Goal: Complete application form

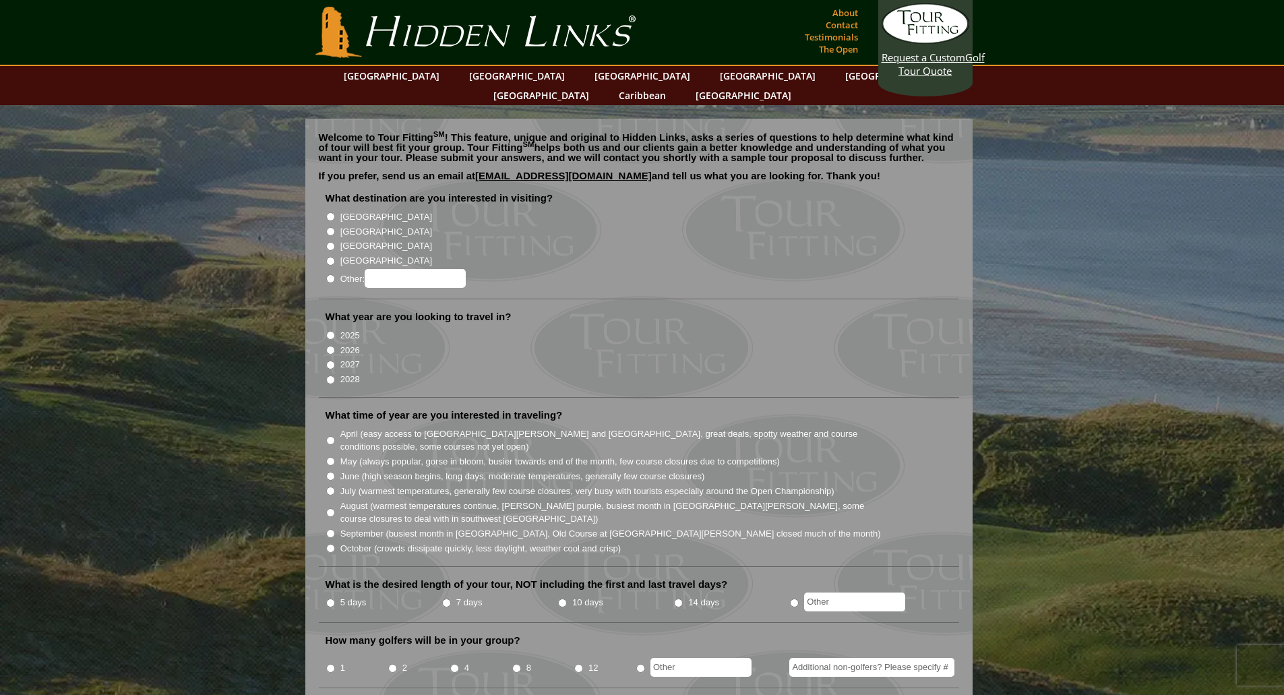
click at [328, 227] on input "[GEOGRAPHIC_DATA]" at bounding box center [330, 231] width 9 height 9
radio input "true"
click at [330, 346] on input "2026" at bounding box center [330, 350] width 9 height 9
radio input "true"
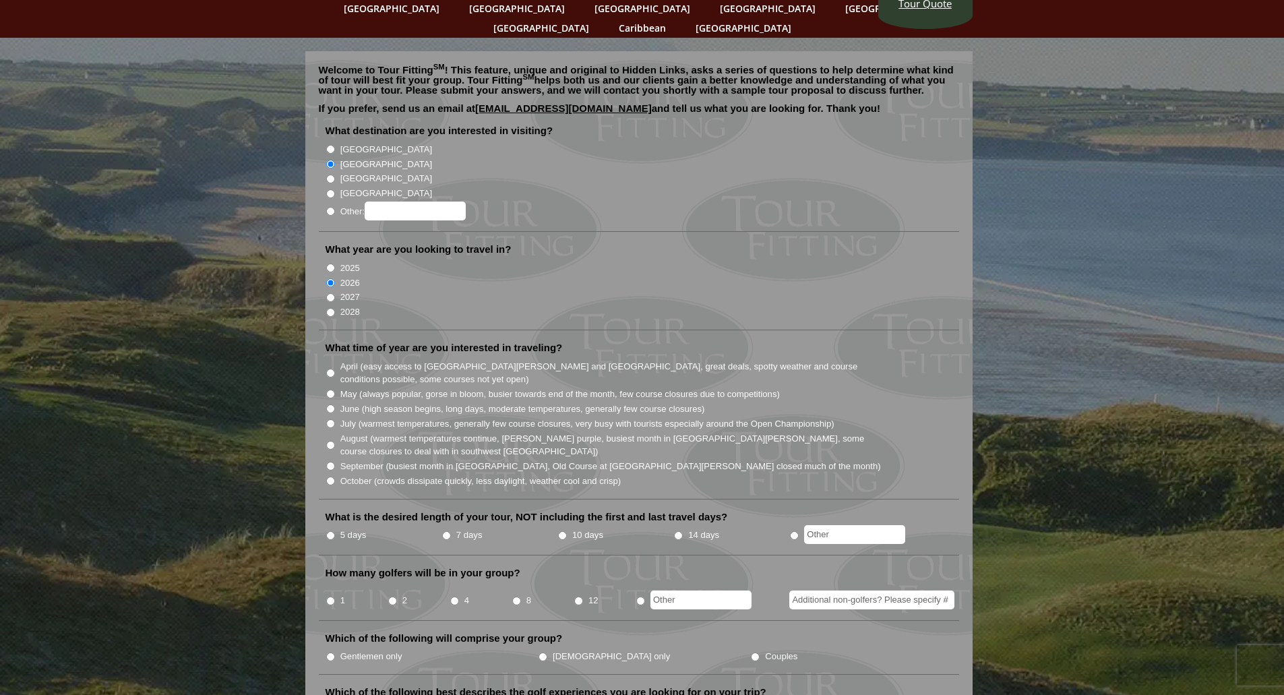
scroll to position [135, 0]
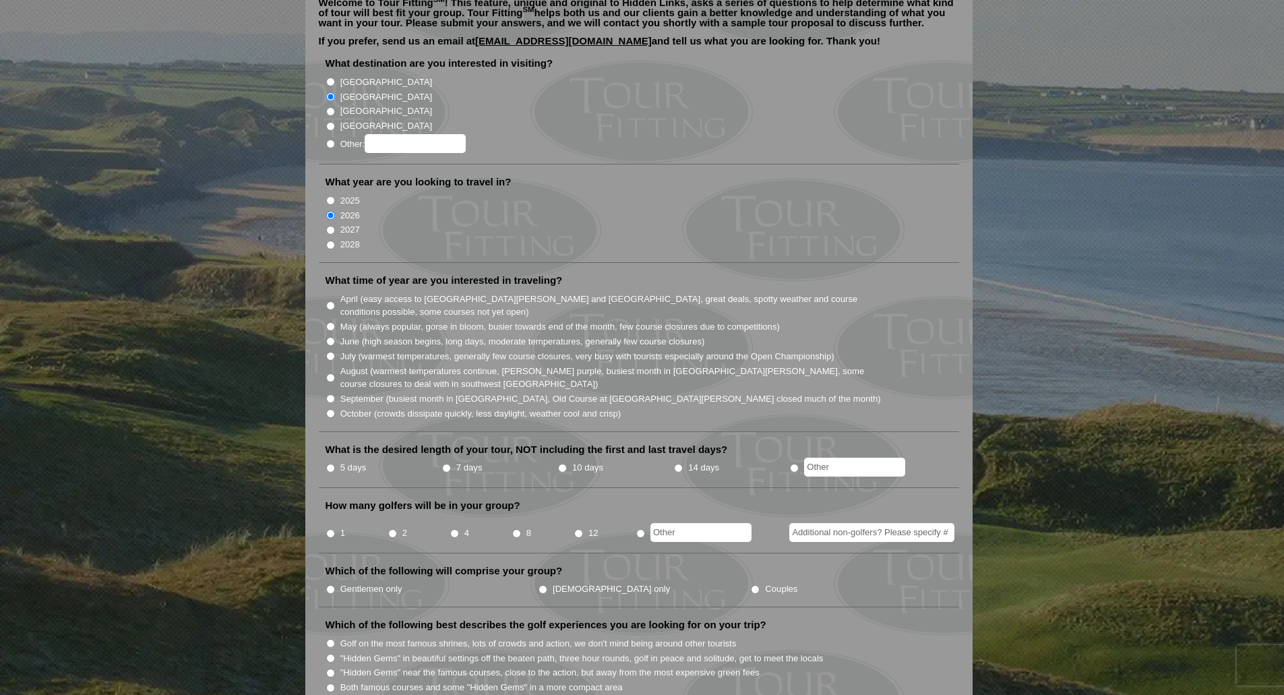
click at [330, 409] on input "October (crowds dissipate quickly, less daylight, weather cool and crisp)" at bounding box center [330, 413] width 9 height 9
radio input "true"
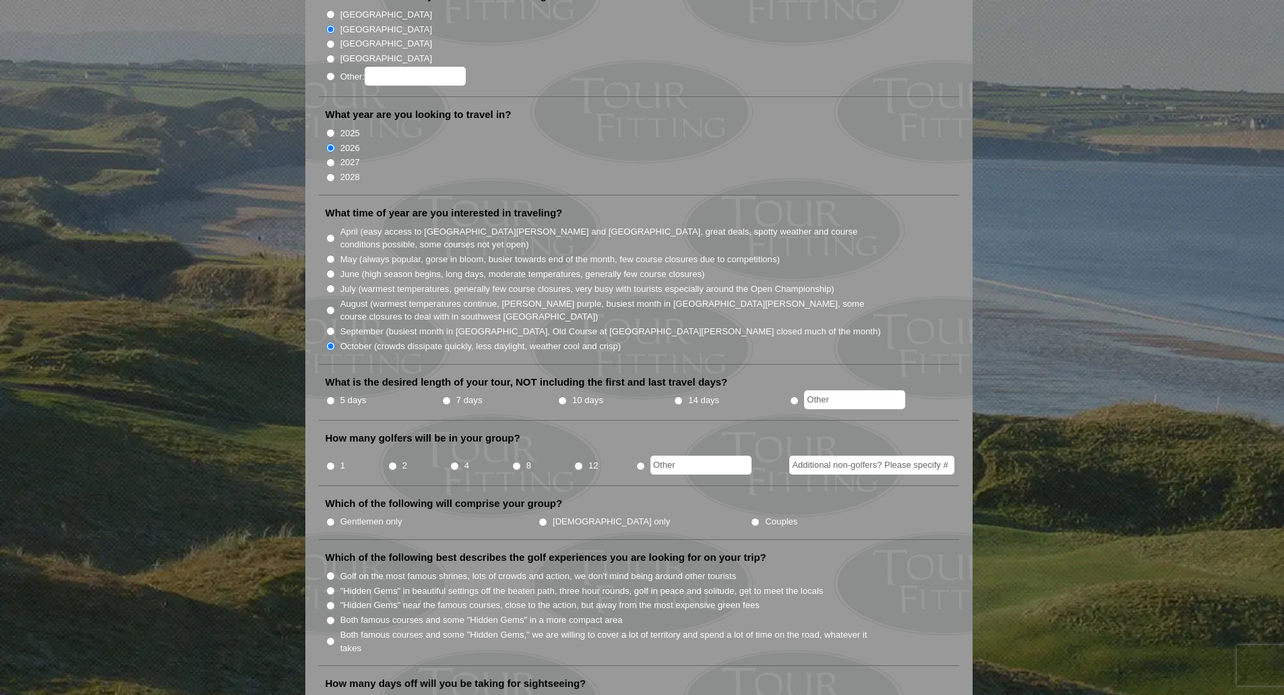
click at [330, 396] on input "5 days" at bounding box center [330, 400] width 9 height 9
radio input "true"
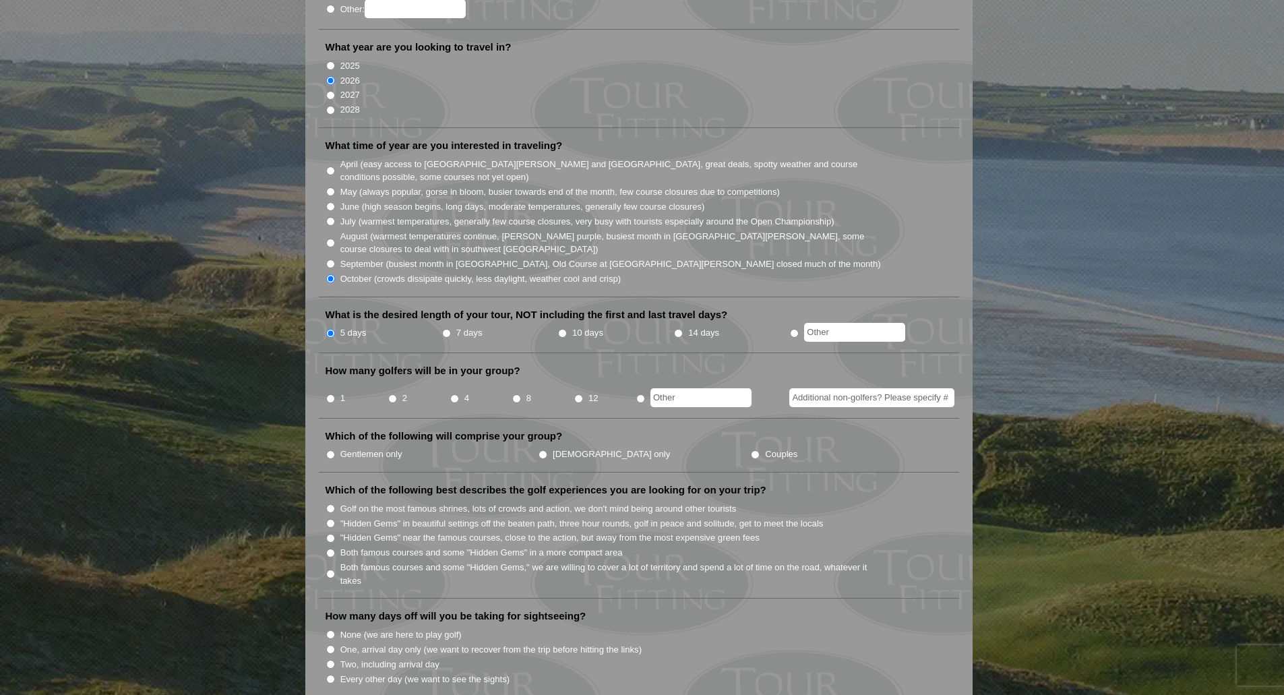
click at [455, 394] on input "4" at bounding box center [454, 398] width 9 height 9
radio input "true"
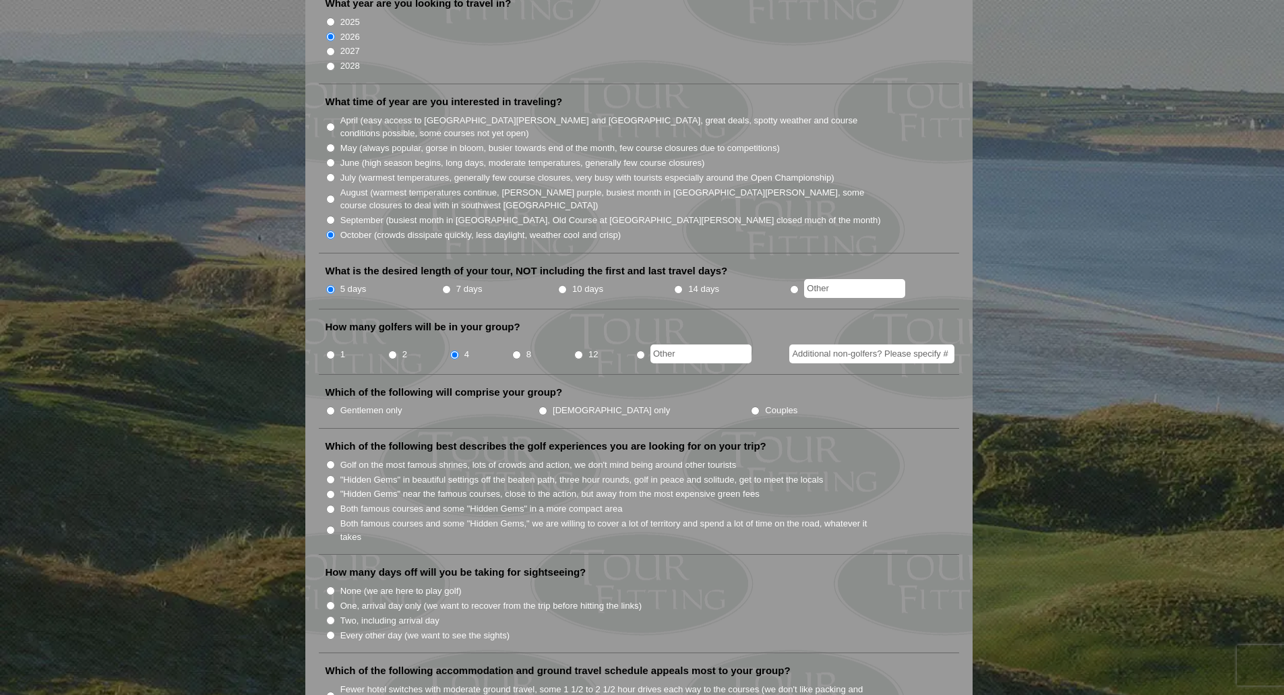
scroll to position [337, 0]
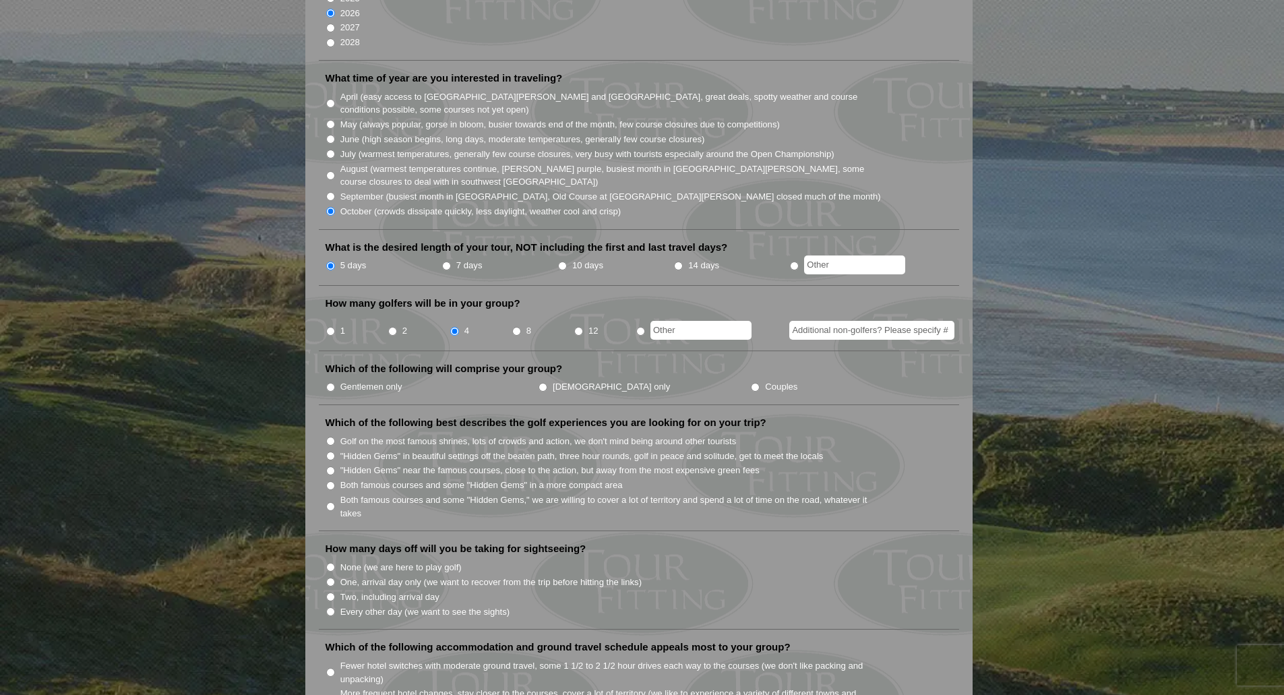
click at [330, 383] on input "Gentlemen only" at bounding box center [330, 387] width 9 height 9
radio input "true"
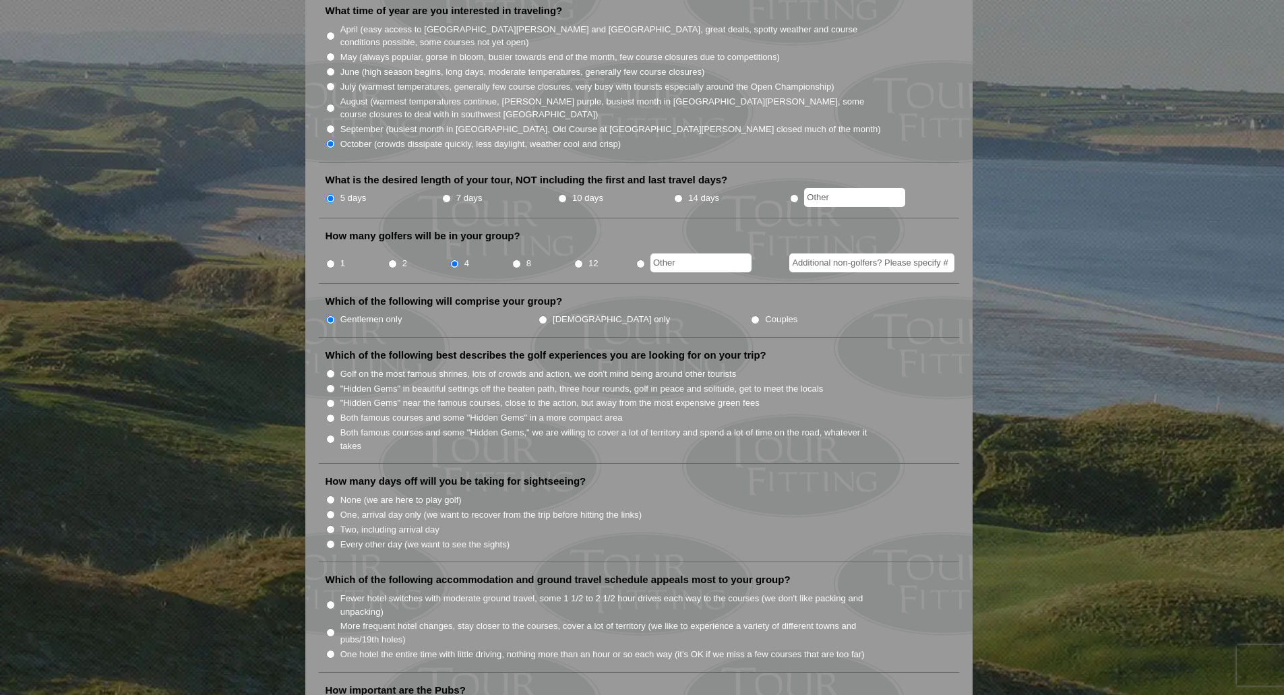
click at [329, 435] on input "Both famous courses and some "Hidden Gems," we are willing to cover a lot of te…" at bounding box center [330, 439] width 9 height 9
radio input "true"
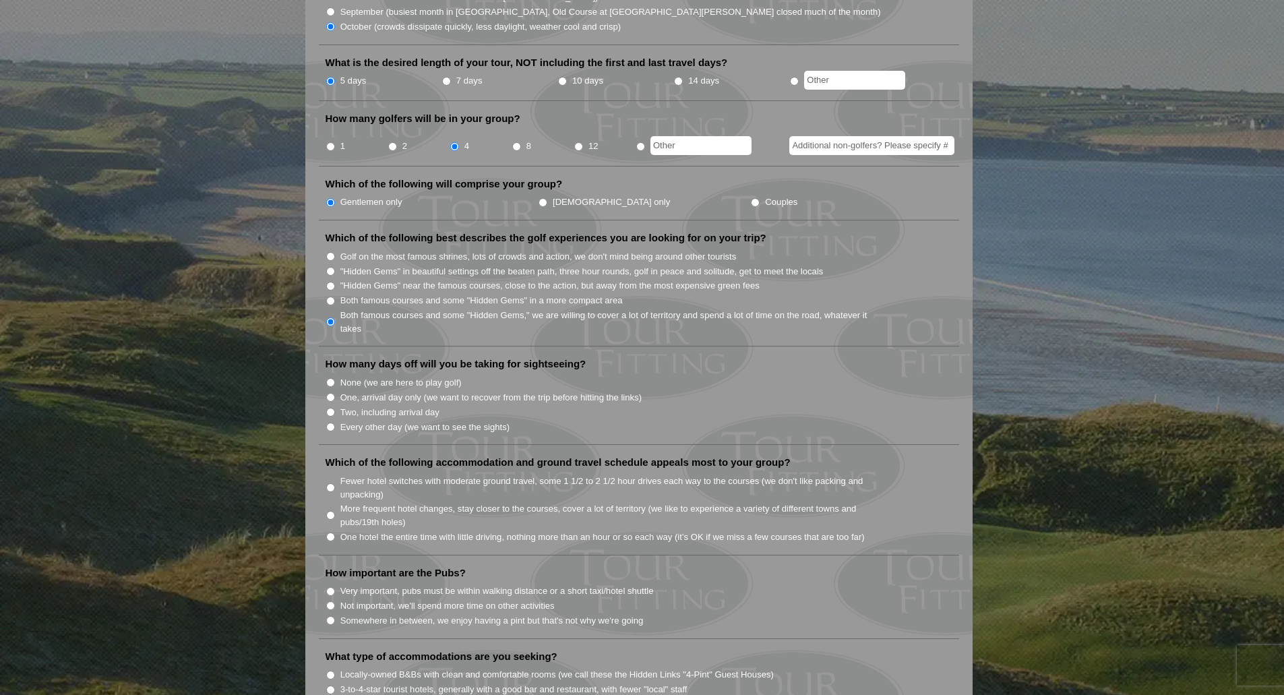
scroll to position [539, 0]
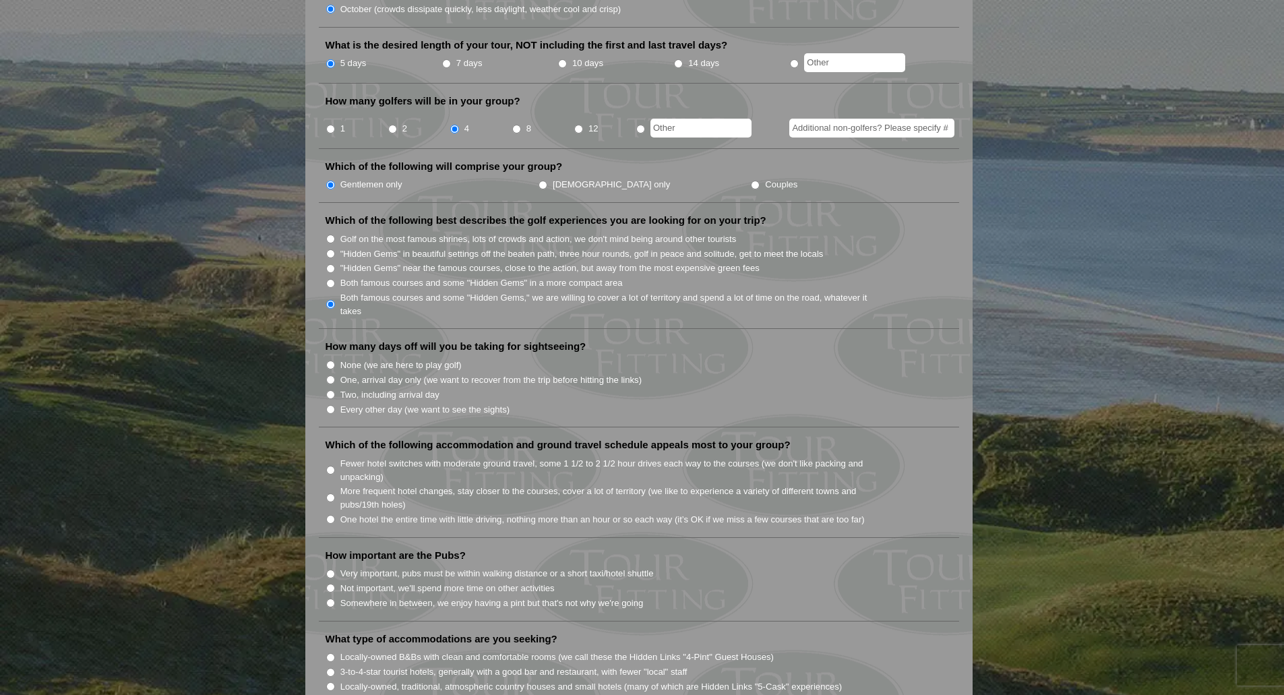
click at [332, 361] on input "None (we are here to play golf)" at bounding box center [330, 365] width 9 height 9
radio input "true"
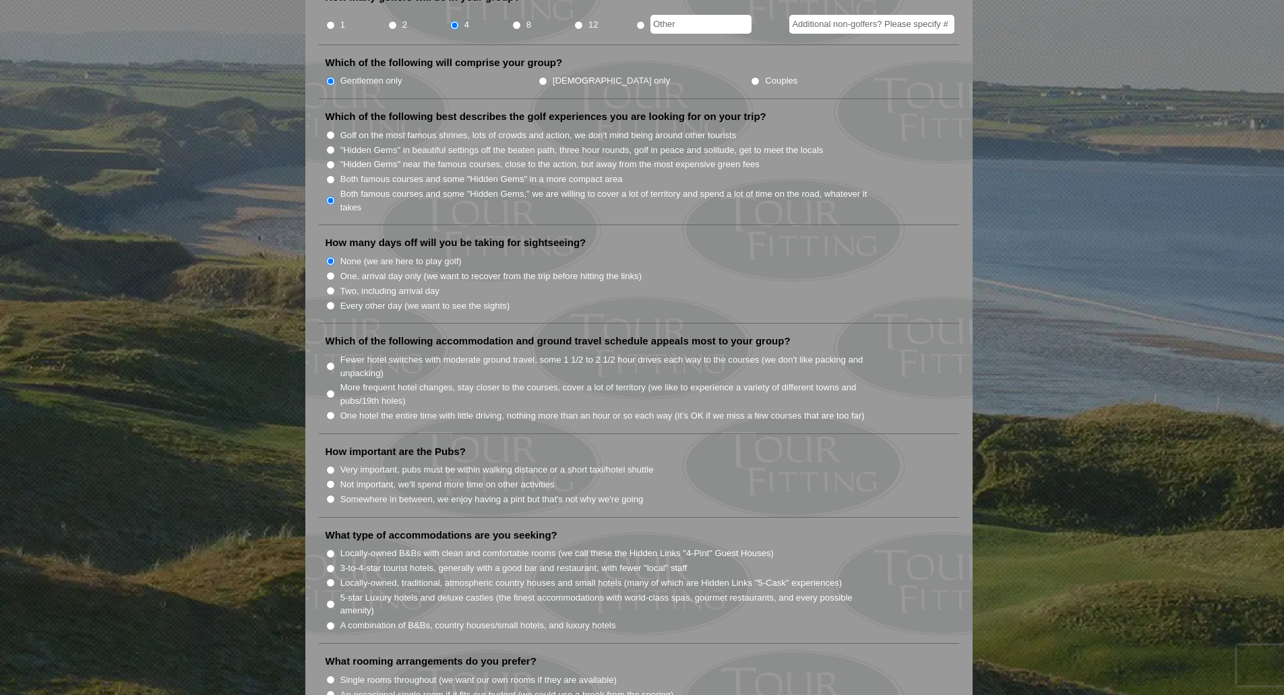
scroll to position [674, 0]
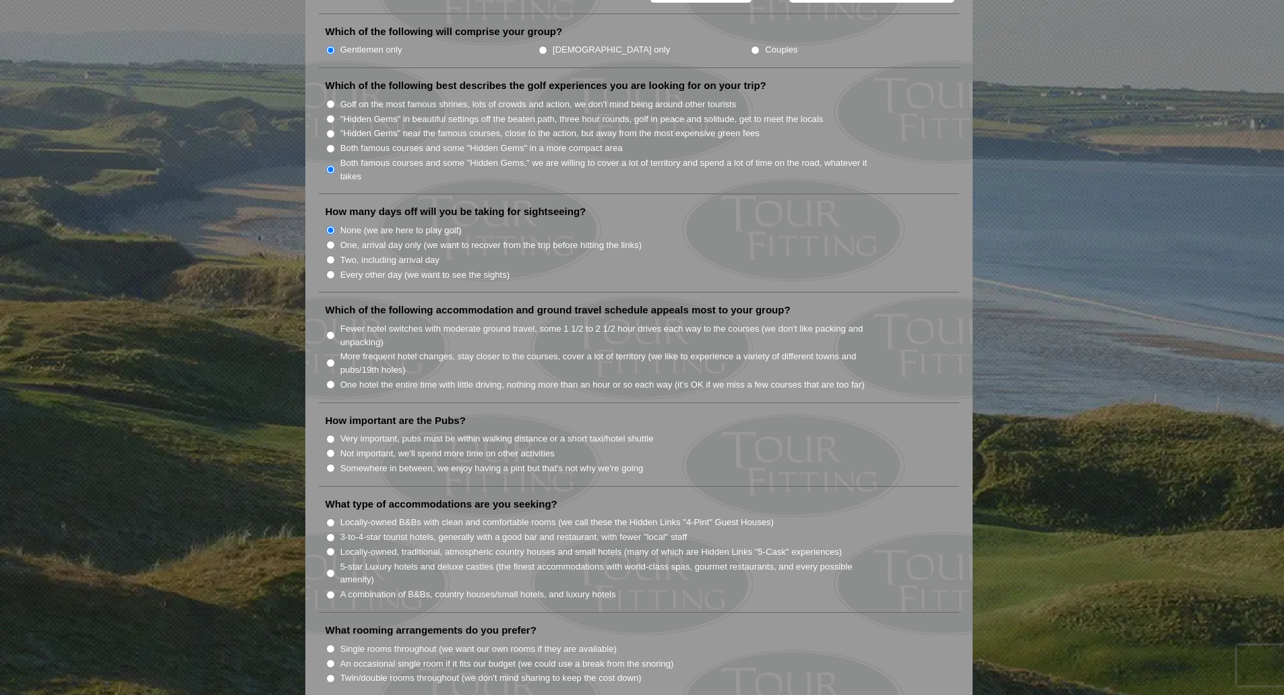
click at [333, 241] on input "One, arrival day only (we want to recover from the trip before hitting the link…" at bounding box center [330, 245] width 9 height 9
radio input "true"
click at [334, 331] on input "Fewer hotel switches with moderate ground travel, some 1 1/2 to 2 1/2 hour driv…" at bounding box center [330, 335] width 9 height 9
radio input "true"
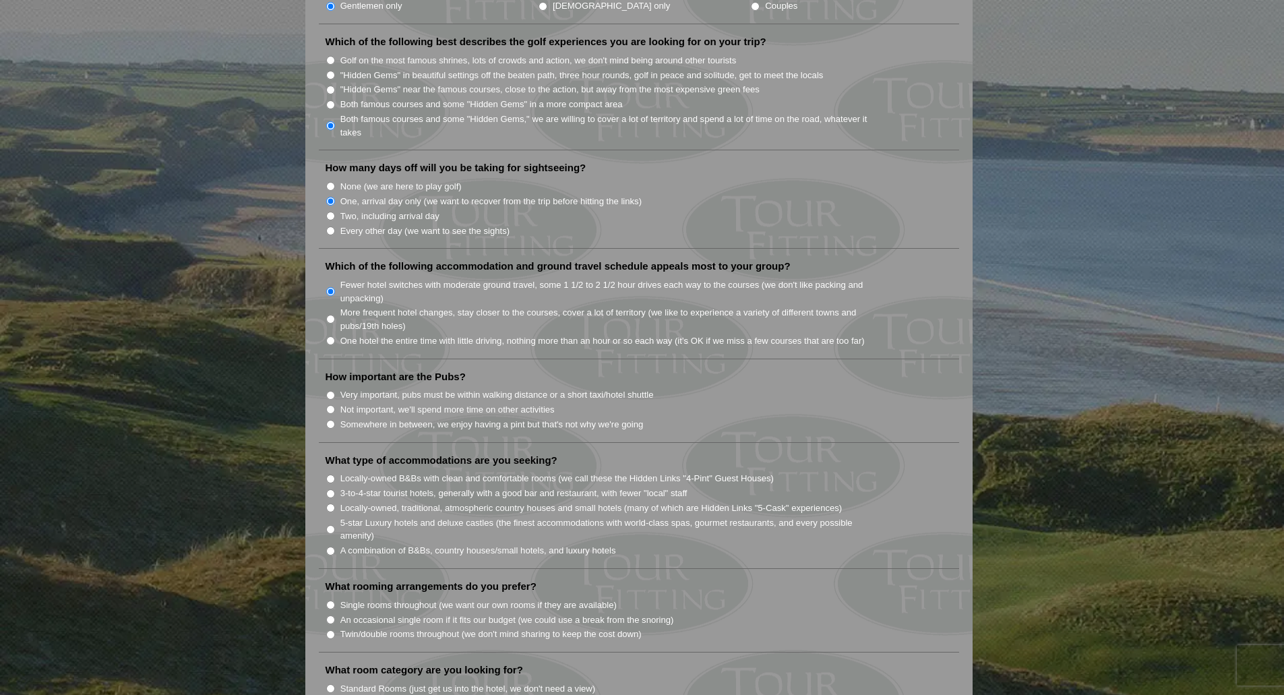
scroll to position [741, 0]
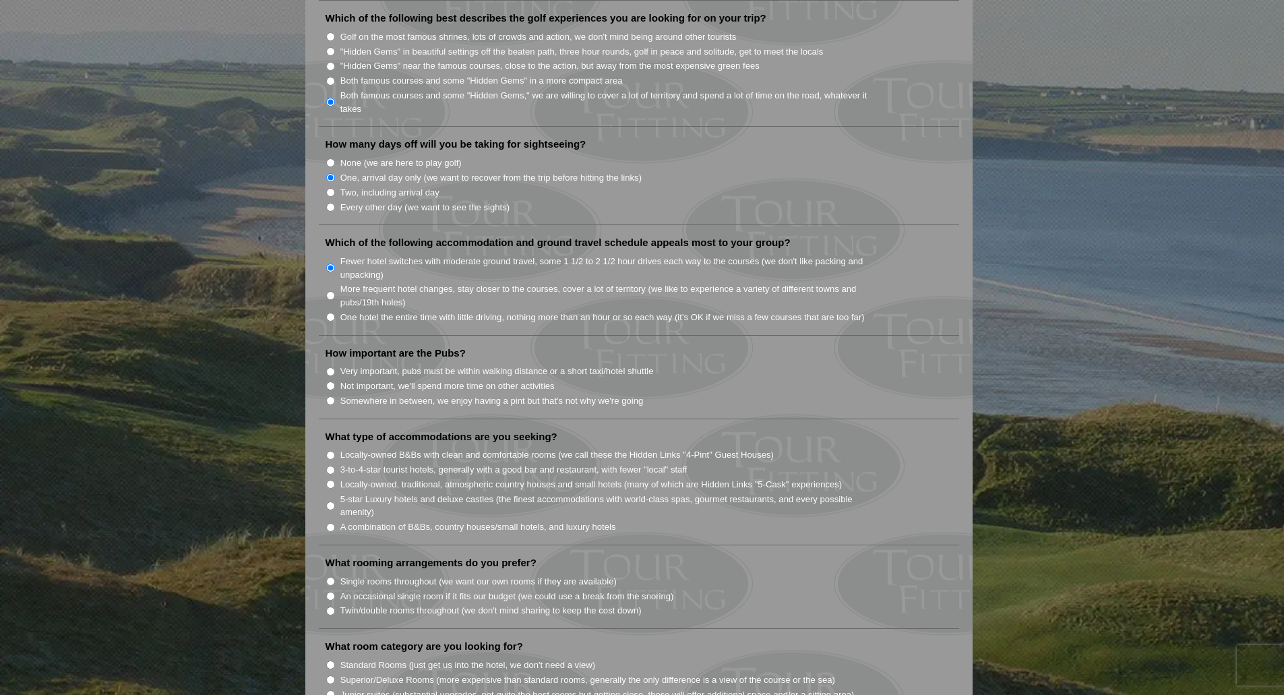
click at [332, 367] on input "Very important, pubs must be within walking distance or a short taxi/hotel shut…" at bounding box center [330, 371] width 9 height 9
radio input "true"
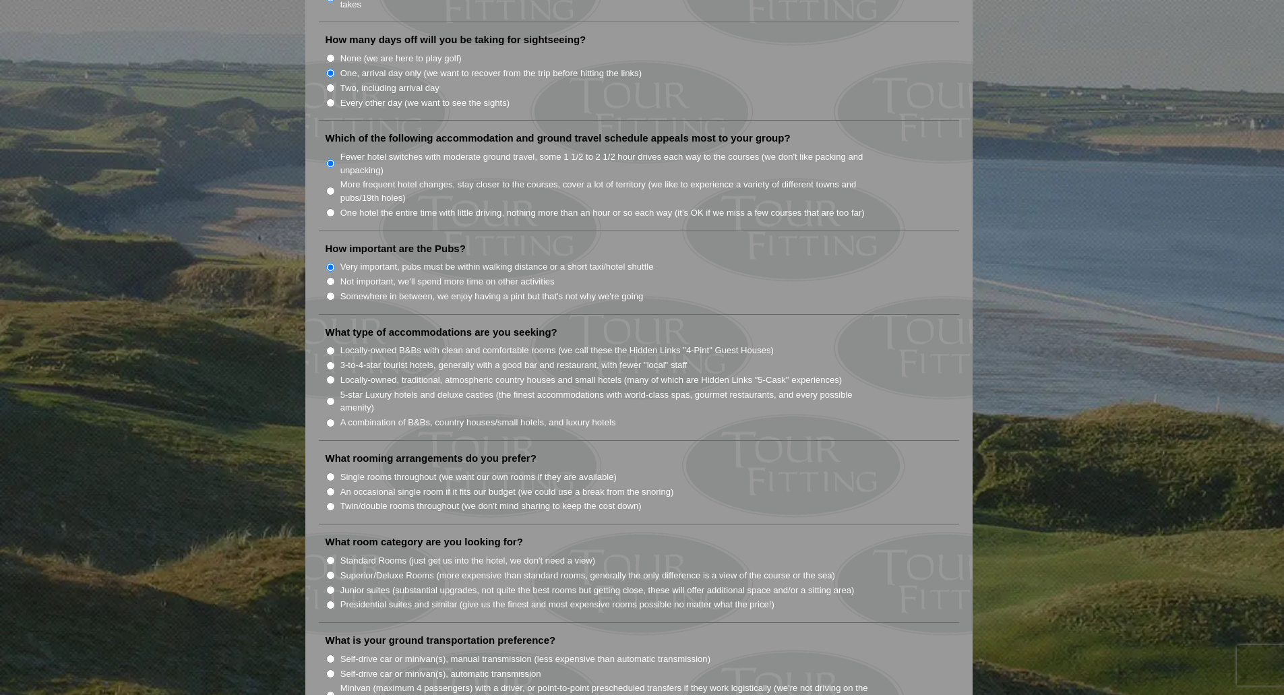
scroll to position [876, 0]
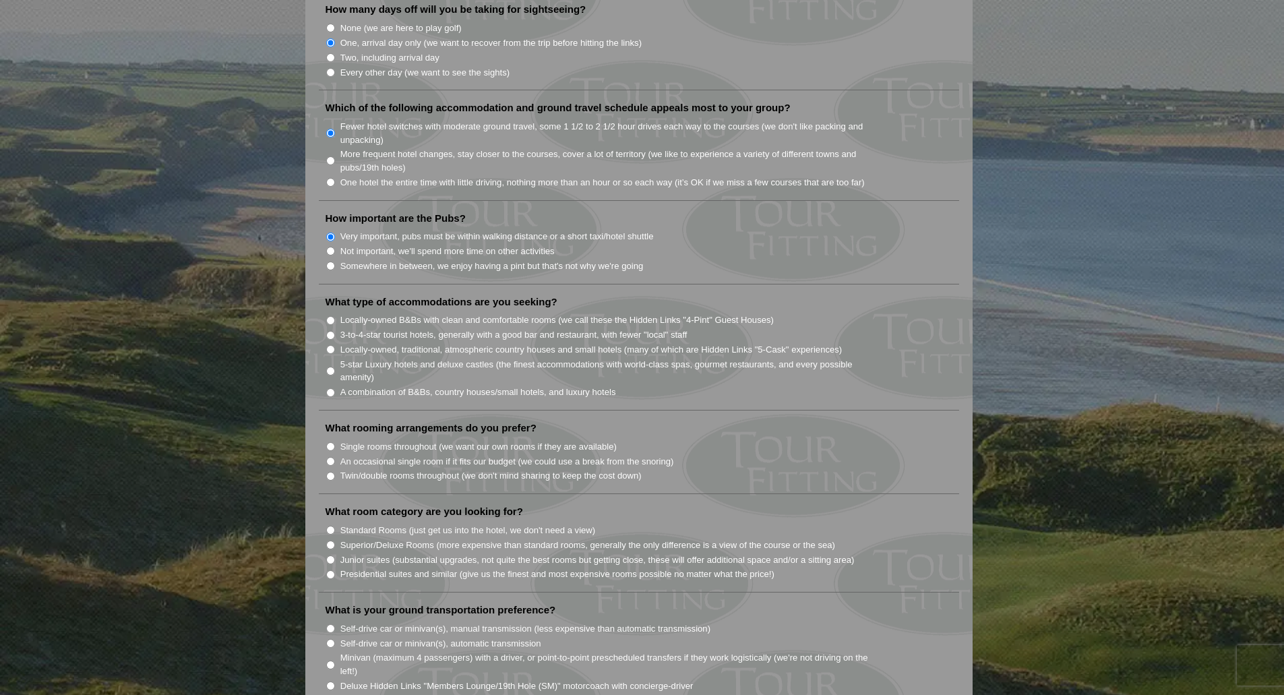
click at [330, 388] on input "A combination of B&Bs, country houses/small hotels, and luxury hotels" at bounding box center [330, 392] width 9 height 9
radio input "true"
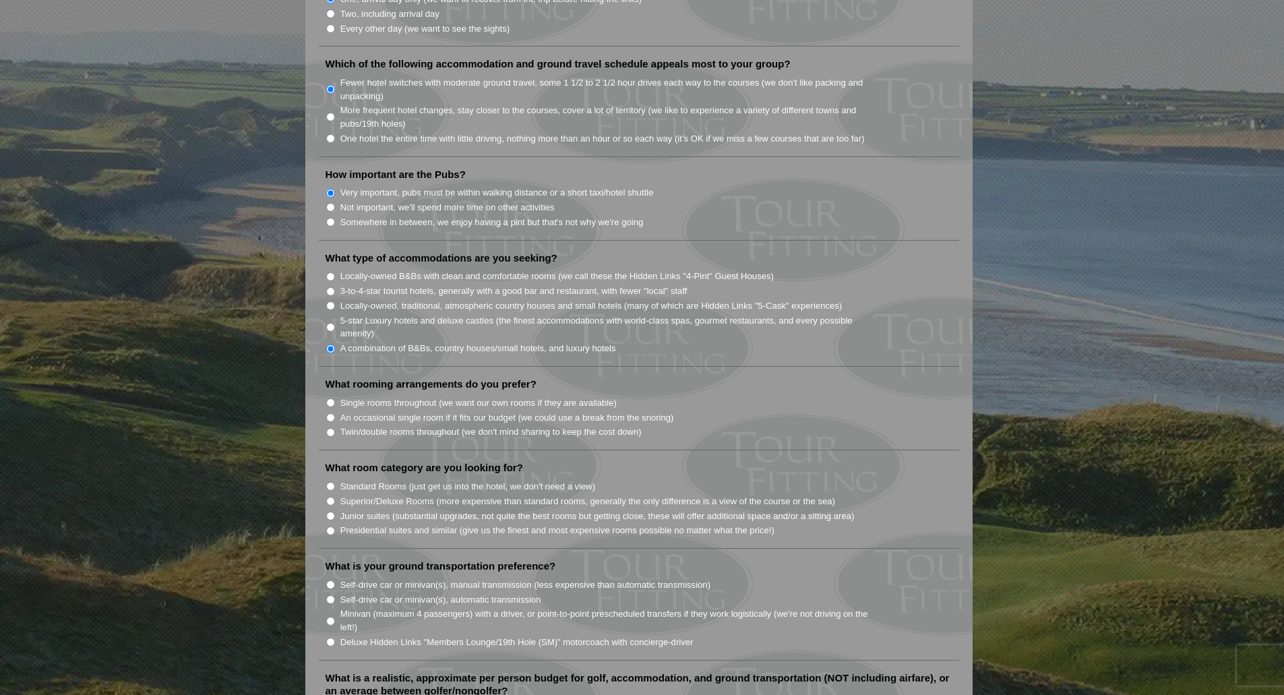
scroll to position [944, 0]
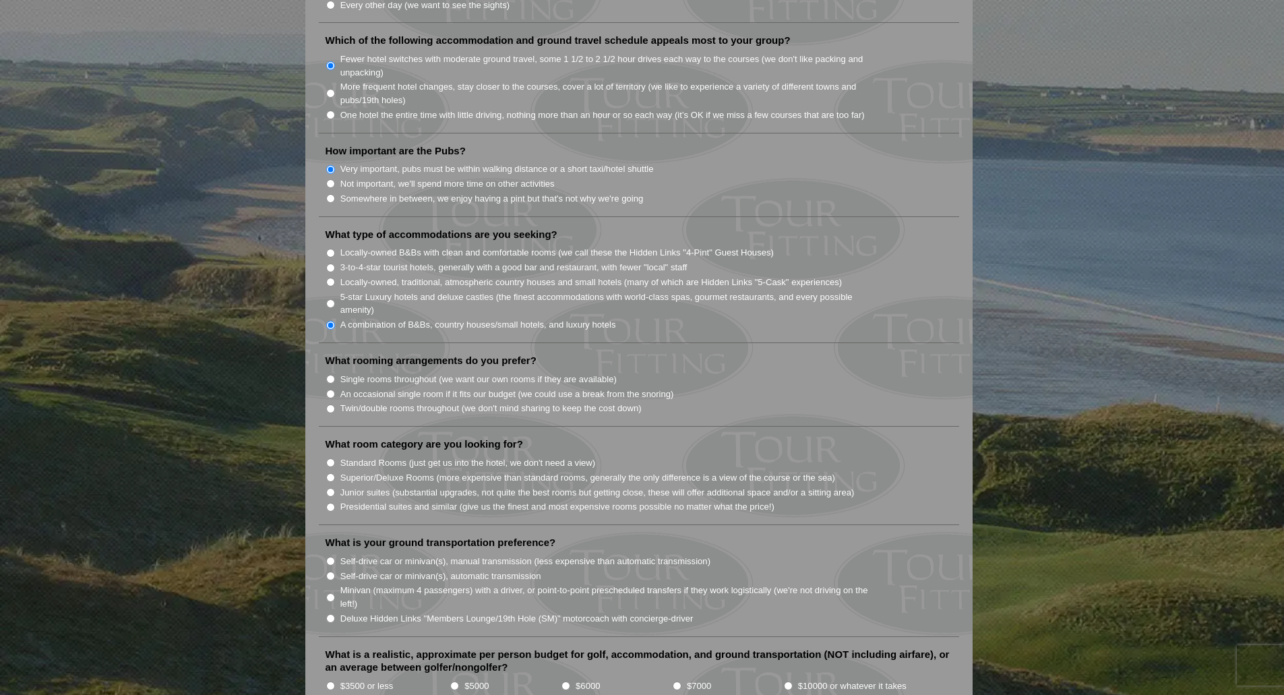
click at [332, 390] on input "An occasional single room if it fits our budget (we could use a break from the …" at bounding box center [330, 394] width 9 height 9
radio input "true"
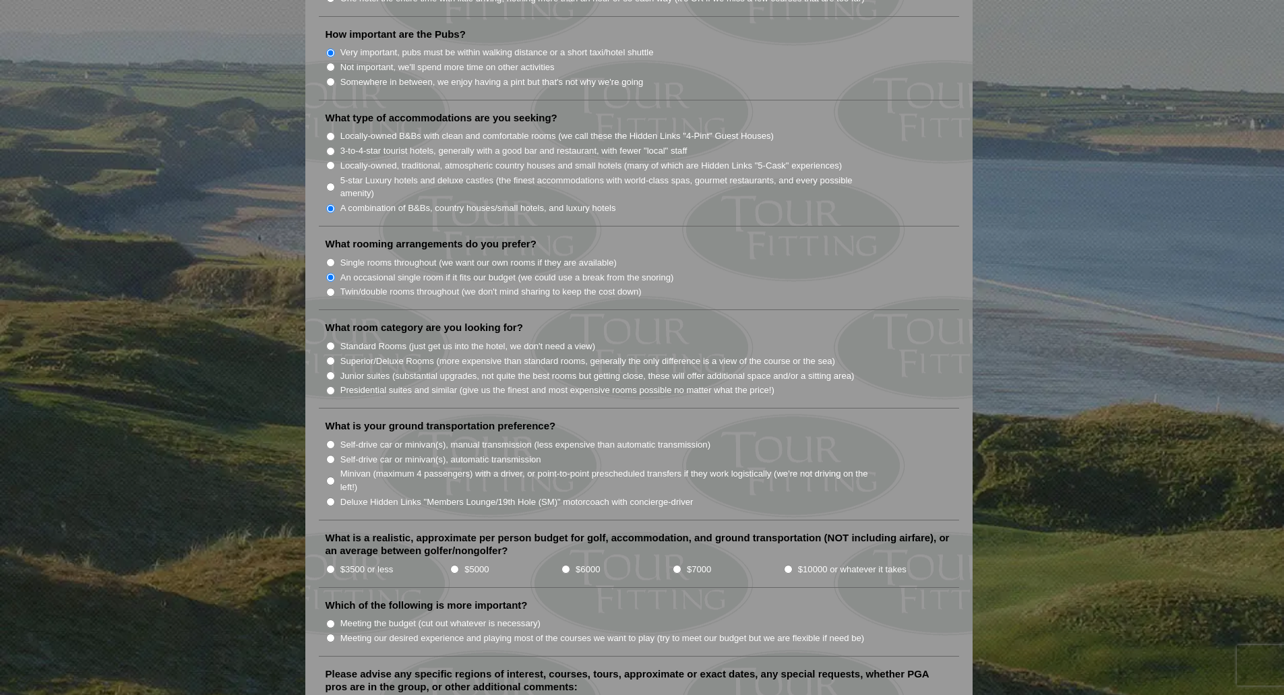
scroll to position [1078, 0]
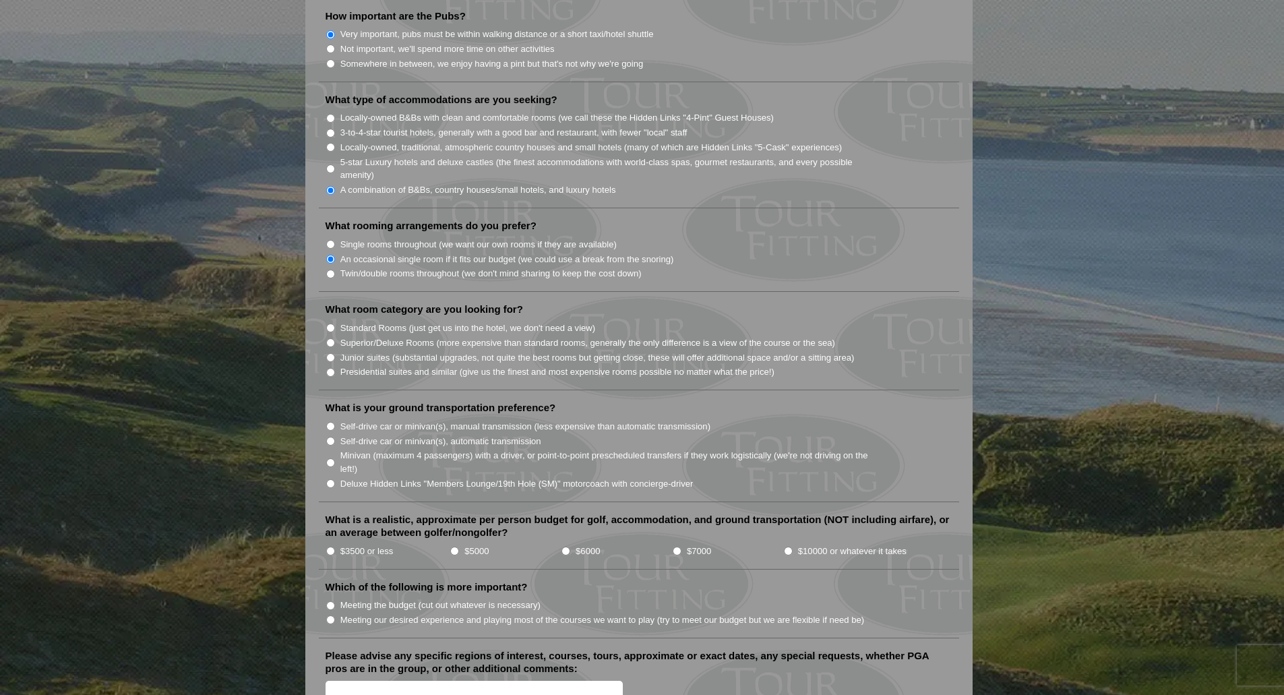
click at [330, 324] on input "Standard Rooms (just get us into the hotel, we don't need a view)" at bounding box center [330, 328] width 9 height 9
radio input "true"
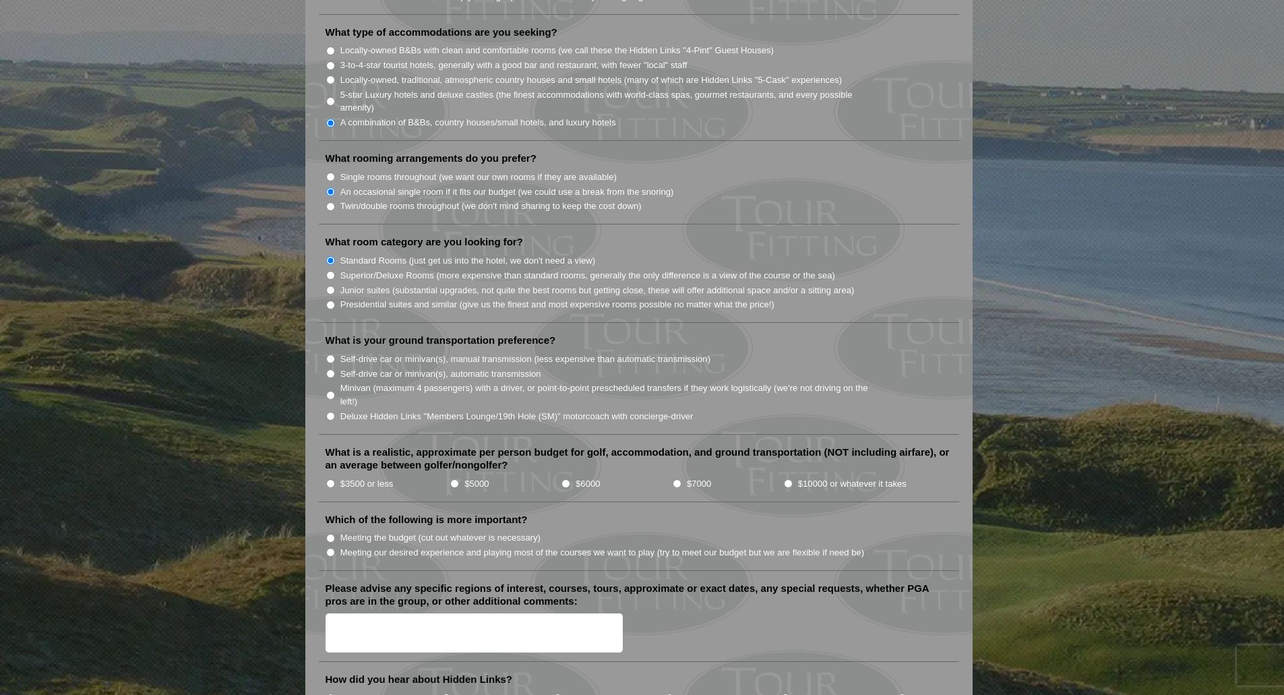
click at [330, 369] on input "Self-drive car or minivan(s), automatic transmission" at bounding box center [330, 373] width 9 height 9
radio input "true"
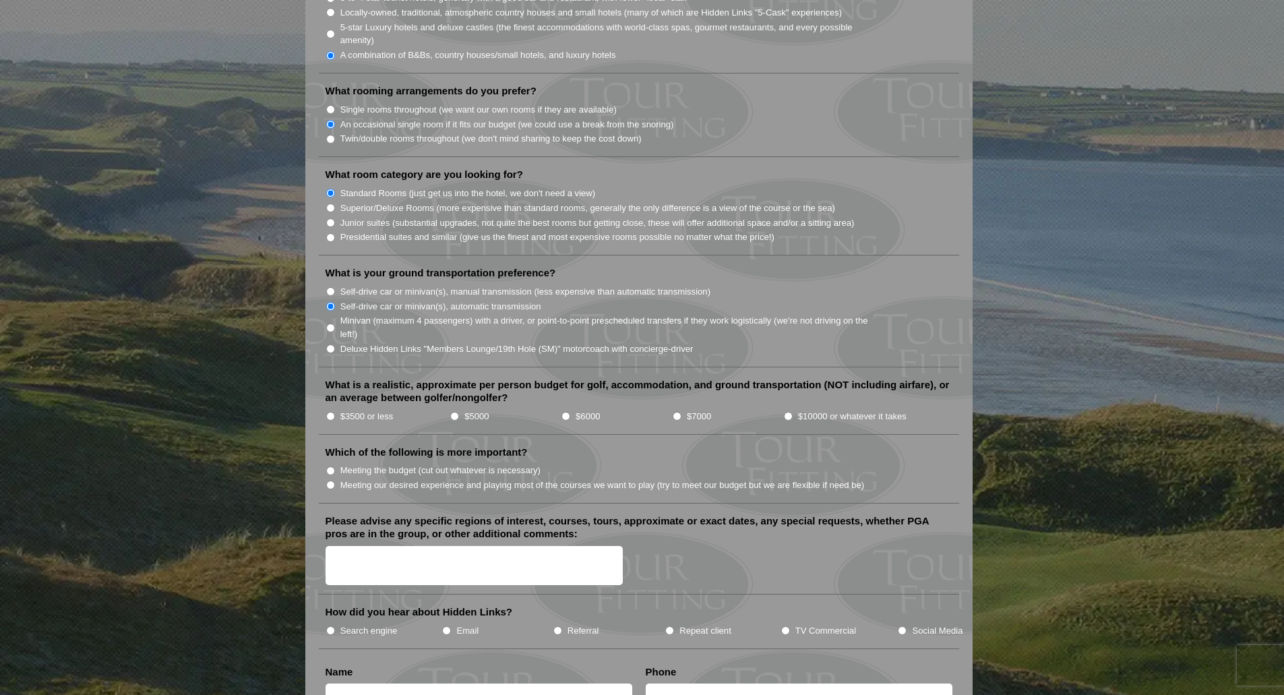
click at [330, 412] on input "$3500 or less" at bounding box center [330, 416] width 9 height 9
radio input "true"
click at [331, 481] on input "Meeting our desired experience and playing most of the courses we want to play …" at bounding box center [330, 485] width 9 height 9
radio input "true"
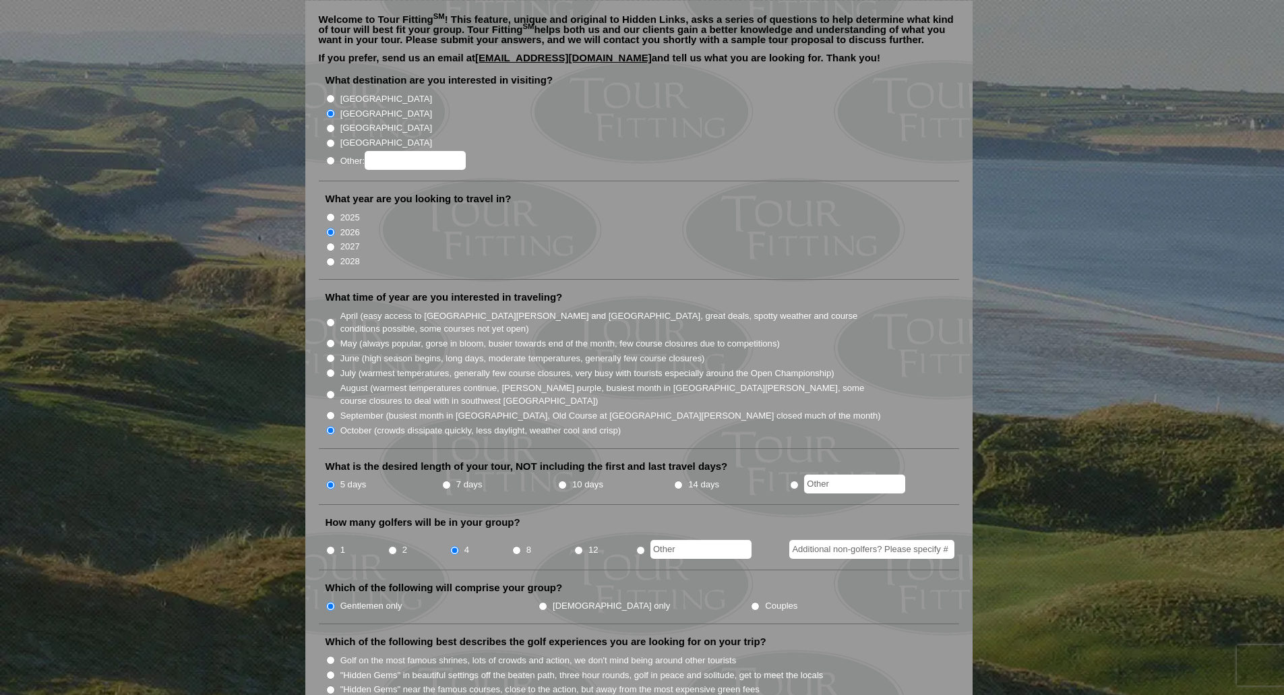
scroll to position [0, 0]
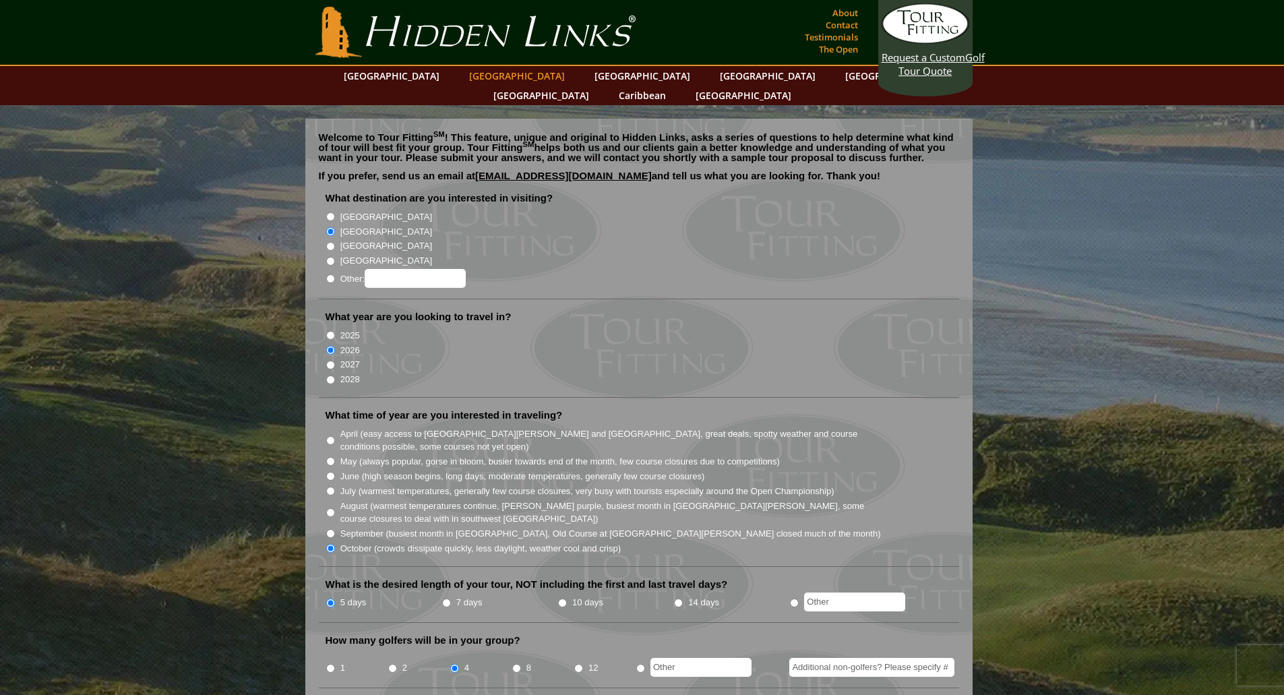
click at [481, 79] on link "[GEOGRAPHIC_DATA]" at bounding box center [516, 76] width 109 height 20
